Goal: Check status: Check status

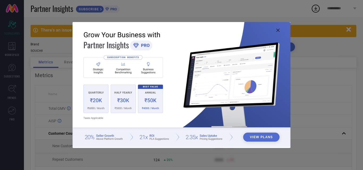
click at [277, 31] on icon at bounding box center [278, 30] width 3 height 3
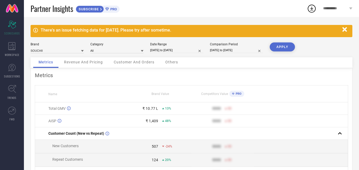
click at [166, 51] on input "[DATE] to [DATE]" at bounding box center [176, 51] width 53 height 6
select select "6"
select select "2025"
select select "7"
select select "2025"
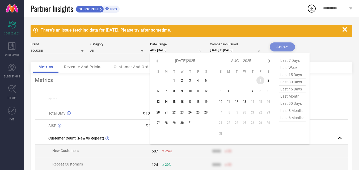
click at [260, 81] on td "1" at bounding box center [261, 81] width 8 height 8
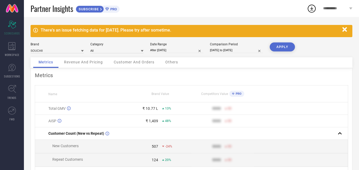
type input "[DATE] to [DATE]"
click at [169, 52] on input "[DATE] to [DATE]" at bounding box center [176, 51] width 53 height 6
select select "7"
select select "2025"
select select "8"
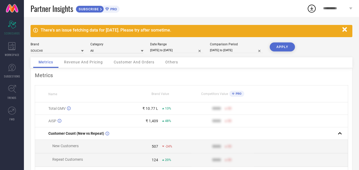
select select "2025"
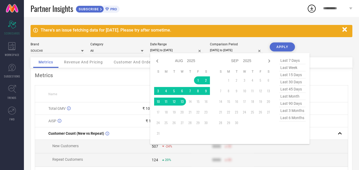
click at [228, 52] on input "[DATE] to [DATE]" at bounding box center [236, 51] width 53 height 6
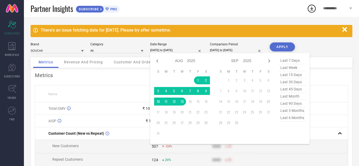
select select "6"
select select "2024"
select select "7"
select select "2024"
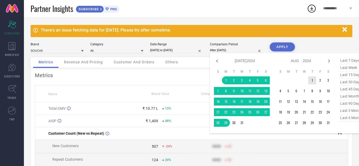
click at [314, 81] on td "1" at bounding box center [313, 81] width 8 height 8
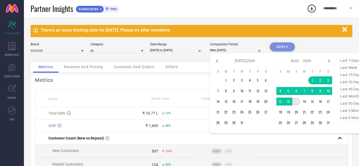
type input "[DATE] to [DATE]"
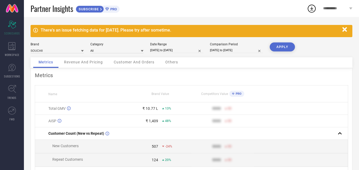
click at [278, 48] on button "APPLY" at bounding box center [282, 47] width 25 height 9
